Goal: Task Accomplishment & Management: Complete application form

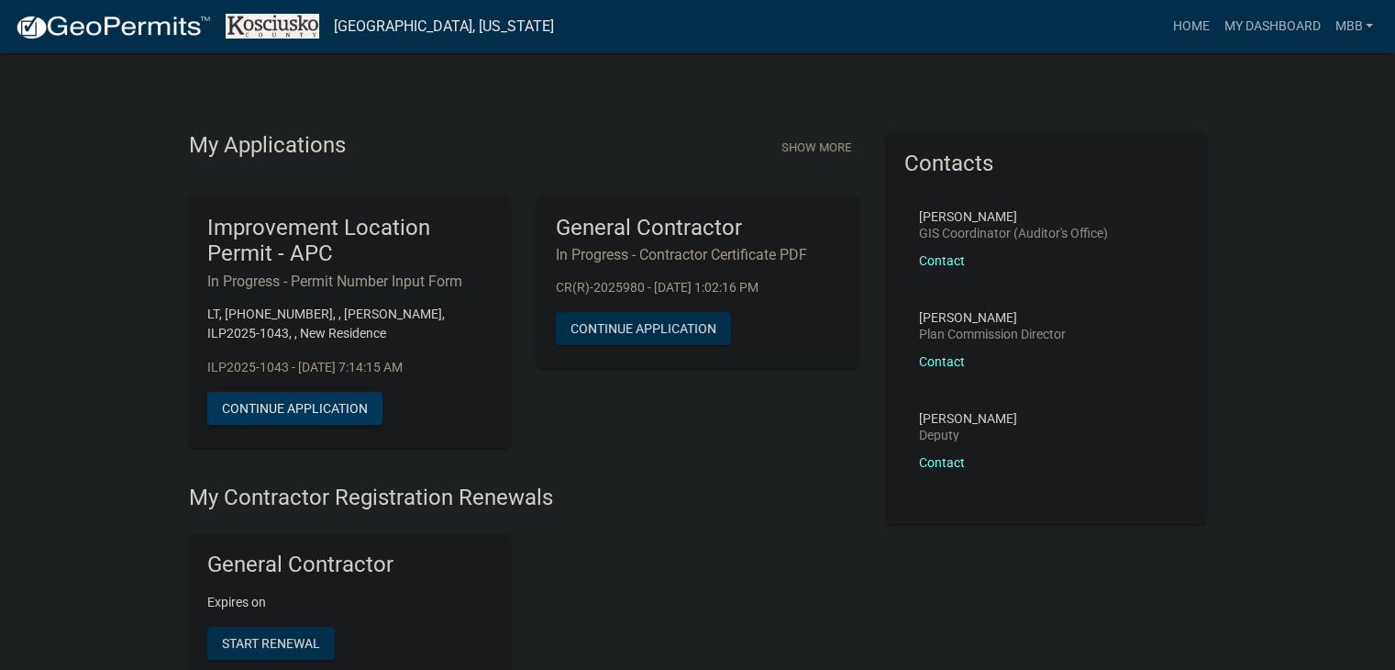
click at [328, 408] on button "Continue Application" at bounding box center [294, 408] width 175 height 33
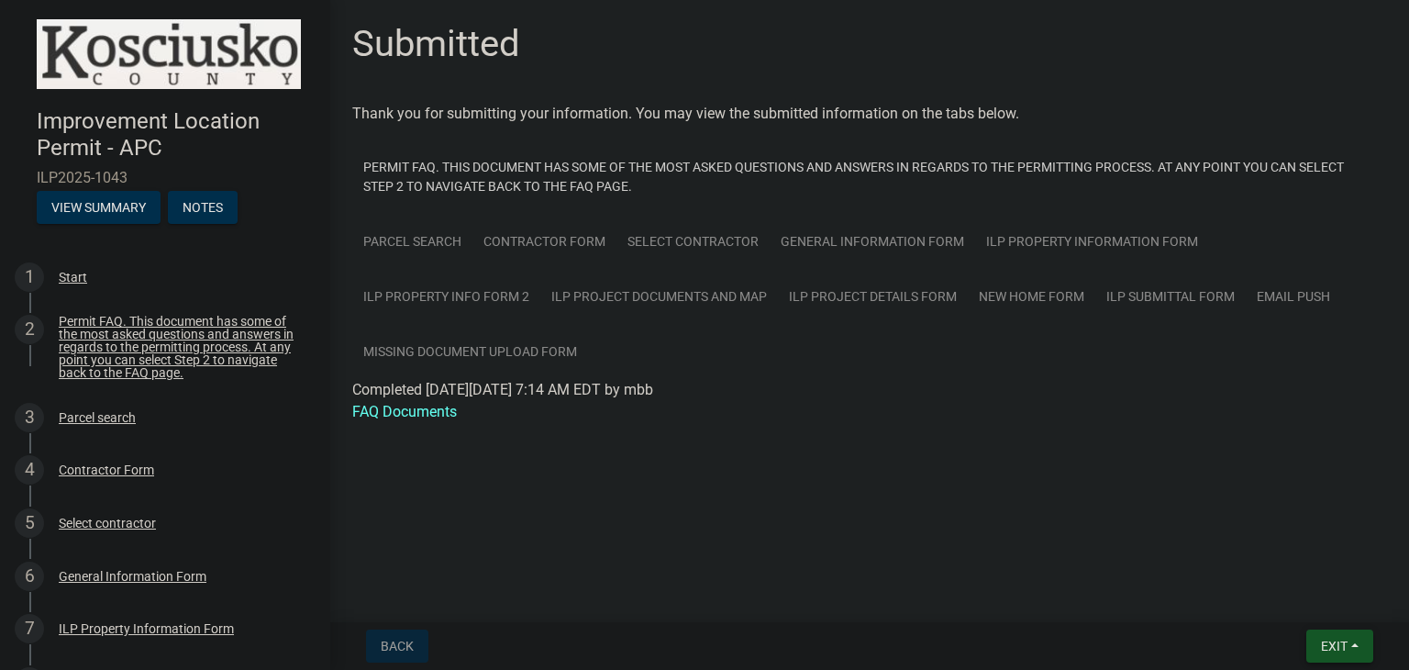
click at [1336, 642] on span "Exit" at bounding box center [1334, 646] width 27 height 15
drag, startPoint x: 1086, startPoint y: 430, endPoint x: 1098, endPoint y: 428, distance: 12.1
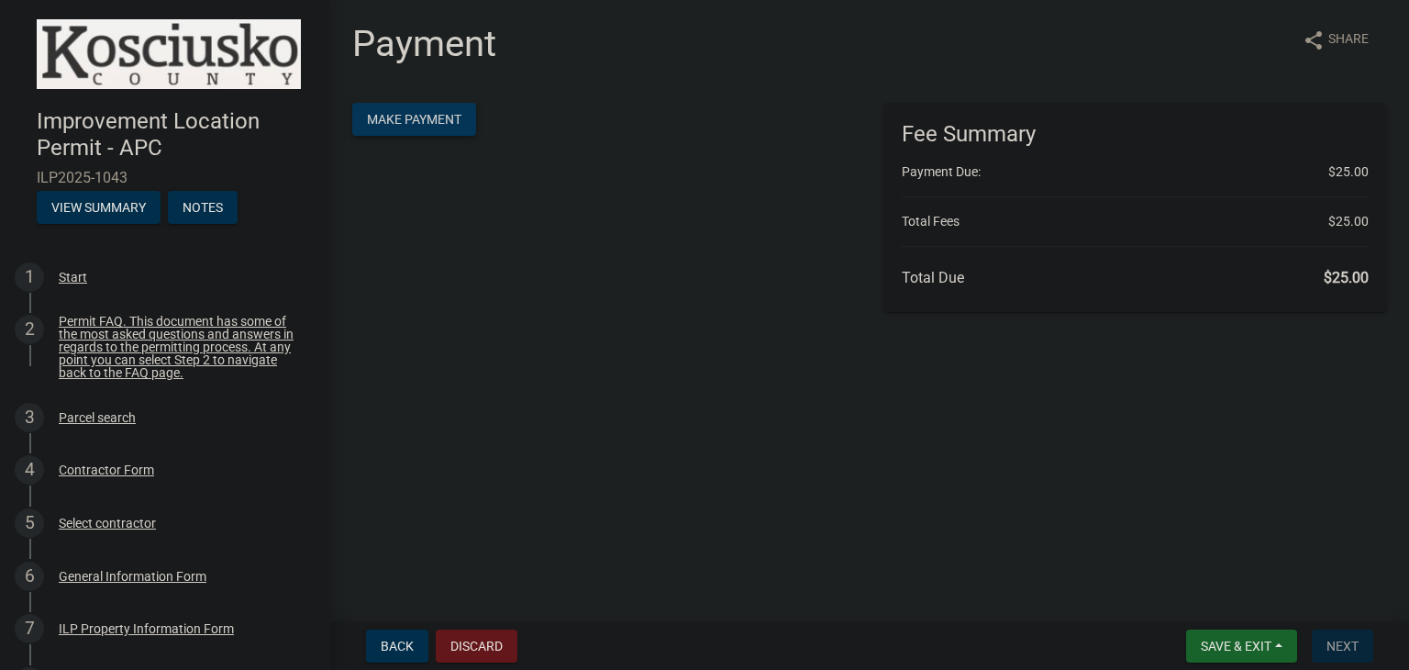
click at [437, 122] on span "Make Payment" at bounding box center [414, 119] width 94 height 15
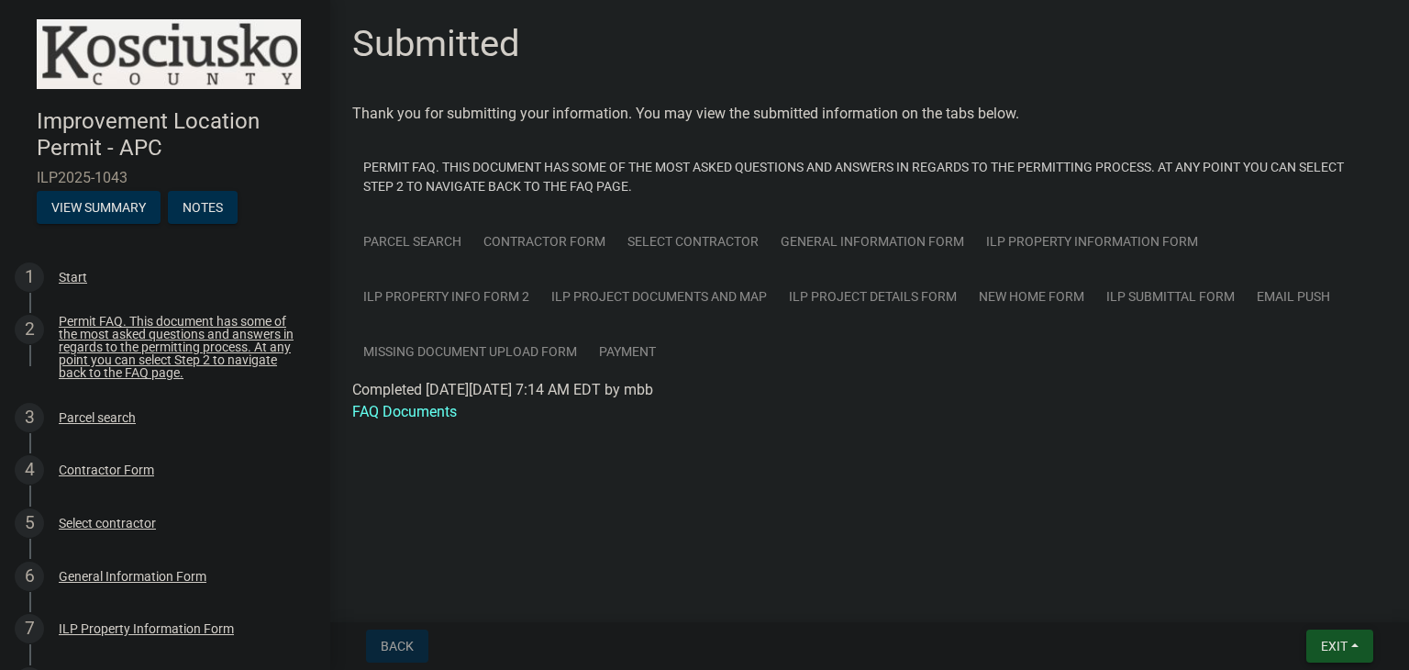
click at [1353, 643] on button "Exit" at bounding box center [1339, 645] width 67 height 33
click at [1277, 595] on button "Save & Exit" at bounding box center [1301, 598] width 147 height 44
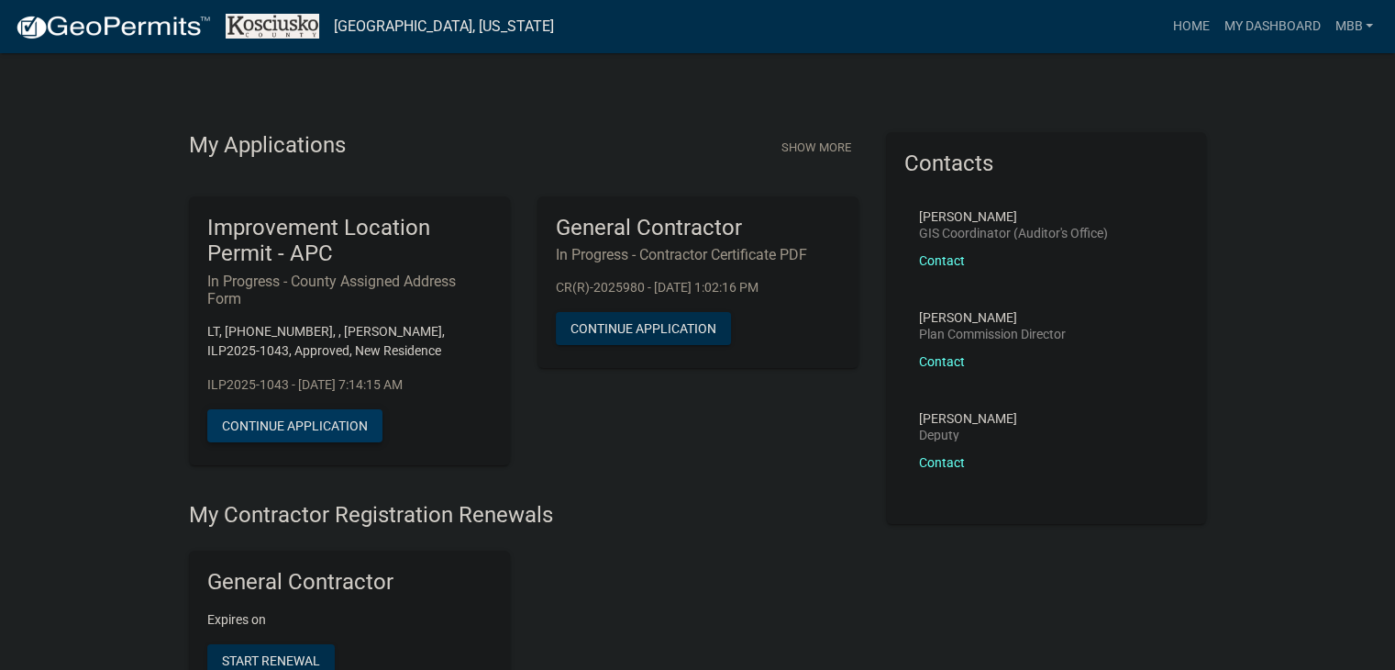
click at [336, 435] on button "Continue Application" at bounding box center [294, 425] width 175 height 33
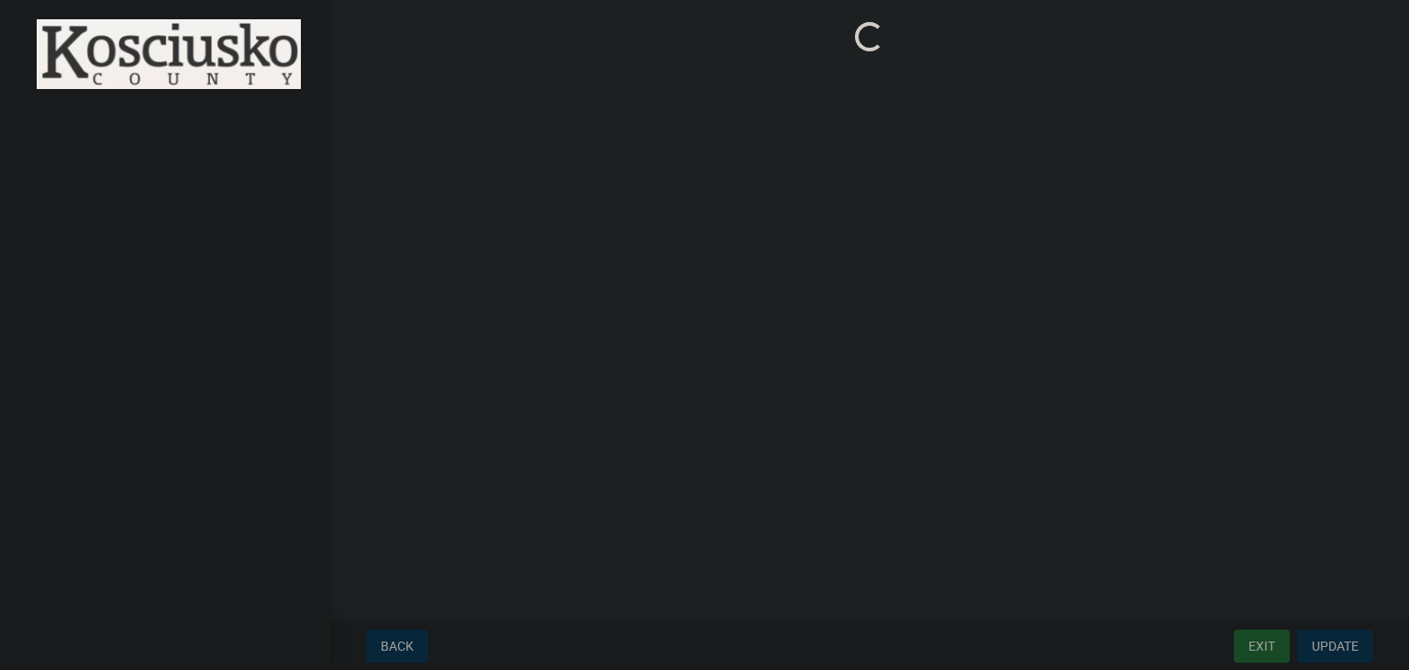
drag, startPoint x: 617, startPoint y: 228, endPoint x: 605, endPoint y: 228, distance: 11.9
